Goal: Find specific page/section: Find specific page/section

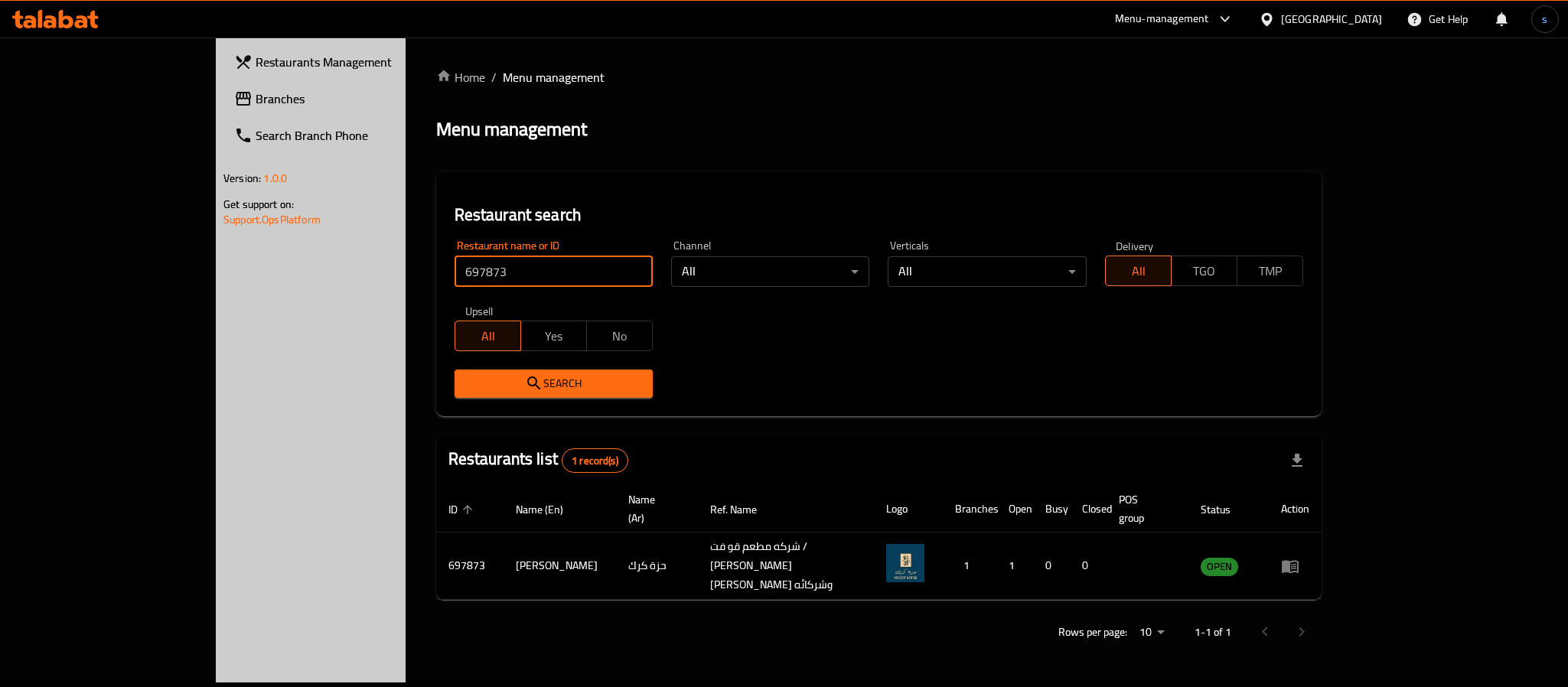
click at [255, 93] on span "Branches" at bounding box center [360, 98] width 210 height 18
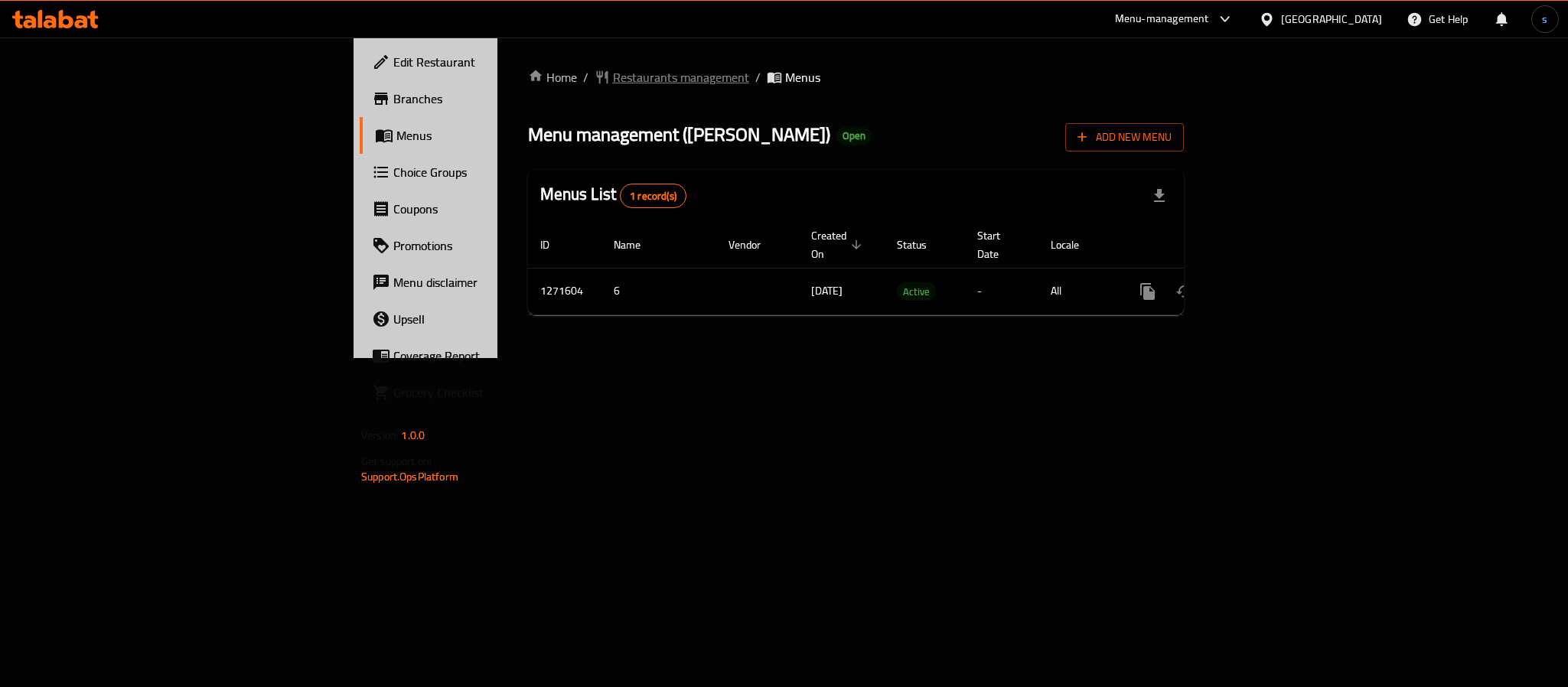
click at [613, 76] on span "Restaurants management" at bounding box center [681, 77] width 136 height 18
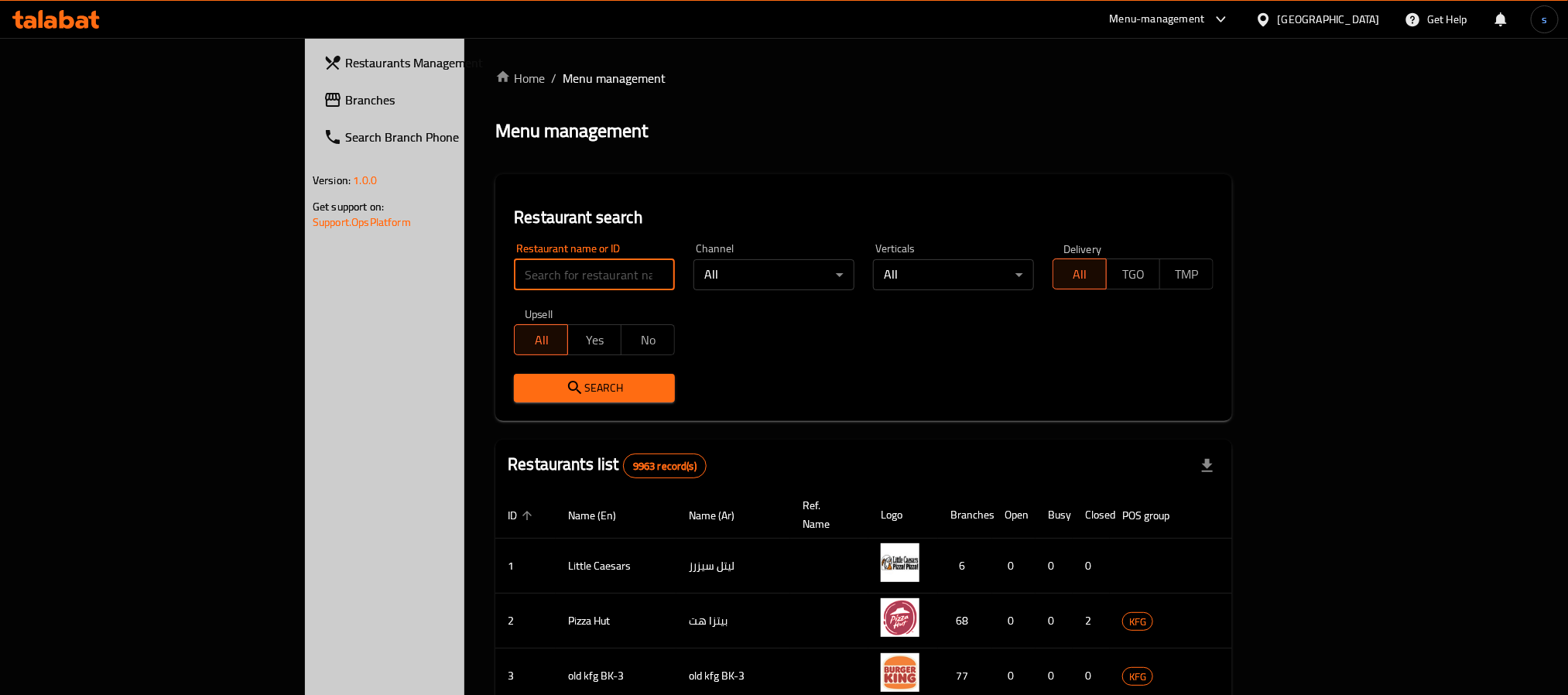
click at [514, 275] on input "search" at bounding box center [594, 274] width 161 height 31
paste input "689819"
type input "689819"
click button "Search" at bounding box center [594, 388] width 161 height 29
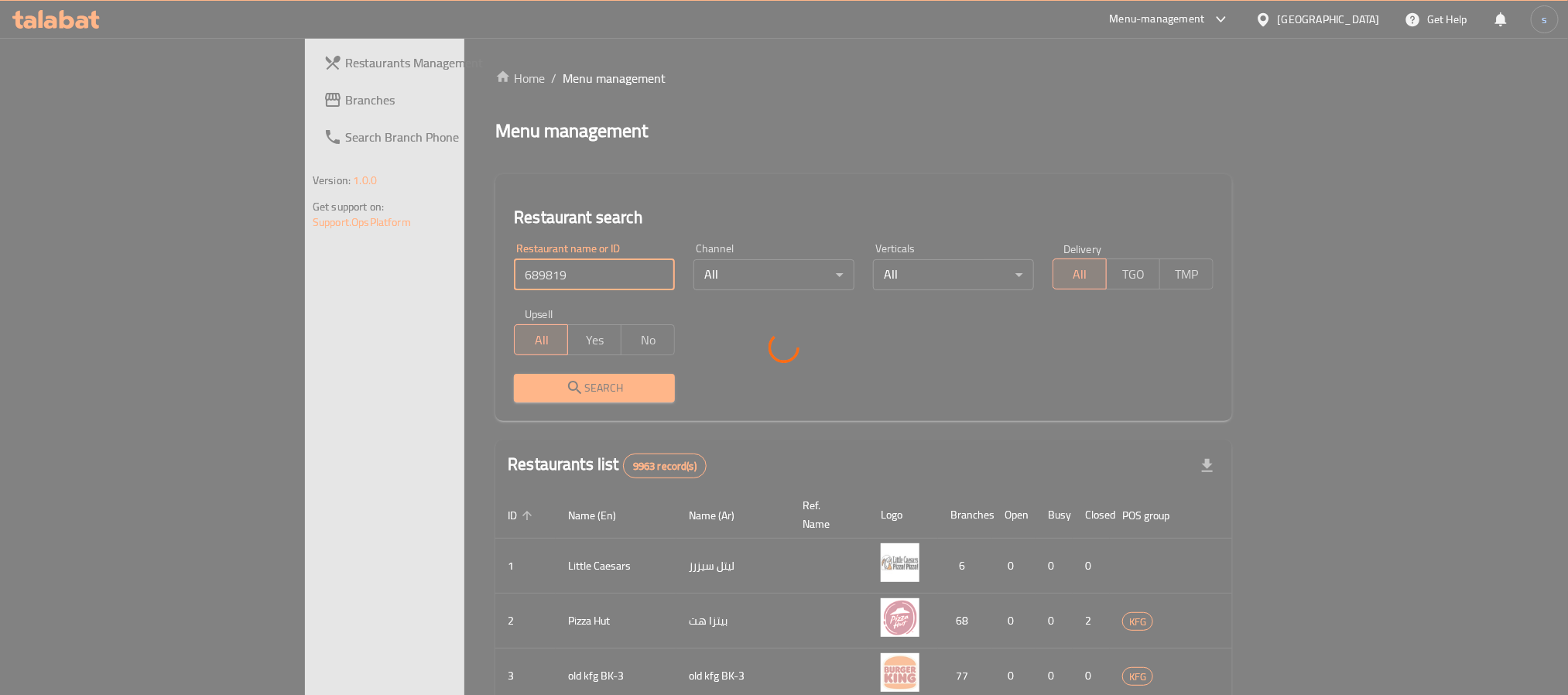
click button "Search" at bounding box center [594, 388] width 161 height 29
